Goal: Find contact information: Find contact information

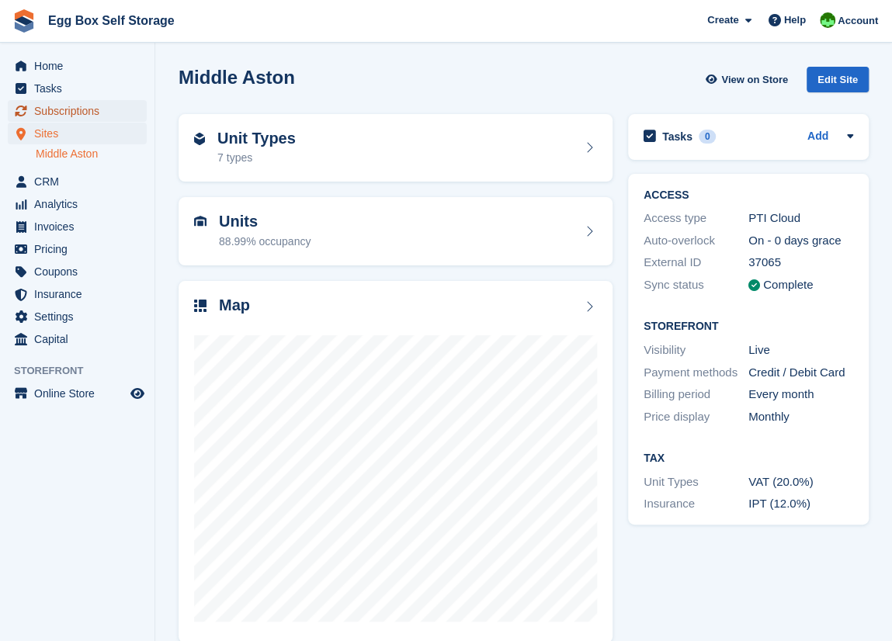
click at [50, 116] on span "Subscriptions" at bounding box center [80, 111] width 93 height 22
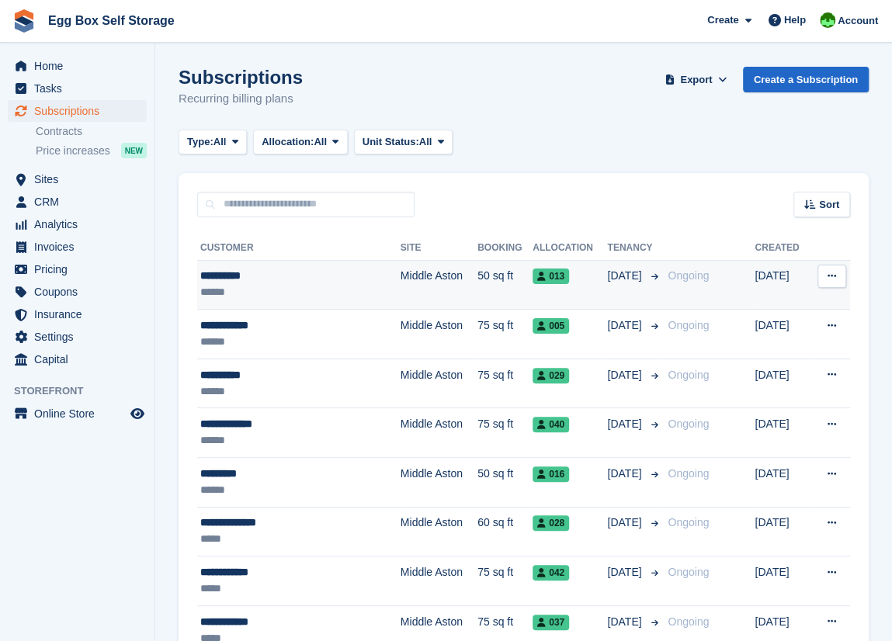
click at [230, 276] on div "**********" at bounding box center [280, 276] width 161 height 16
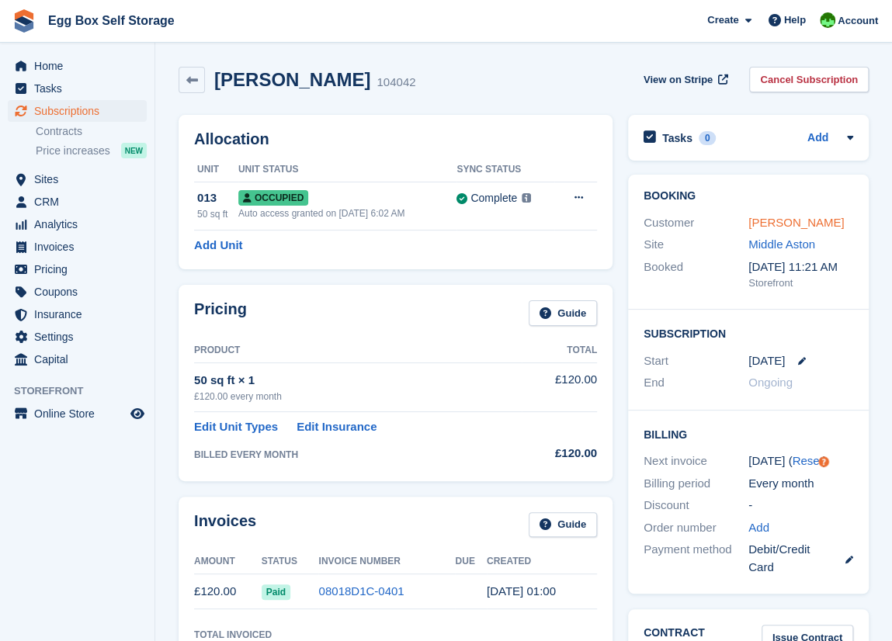
click at [759, 226] on link "[PERSON_NAME]" at bounding box center [795, 222] width 95 height 13
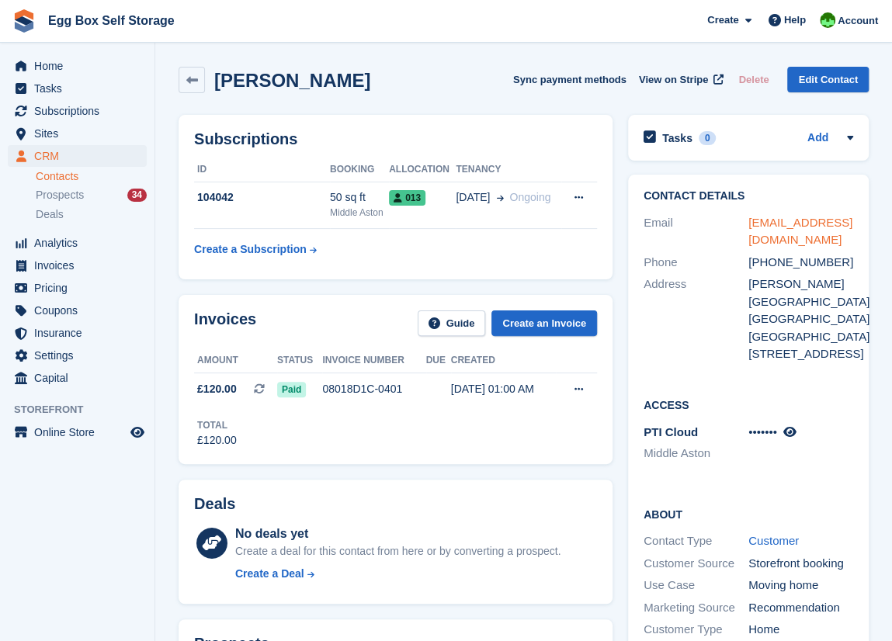
click at [759, 227] on link "emilyannedaly@gmail.com" at bounding box center [800, 231] width 104 height 31
